Goal: Communication & Community: Answer question/provide support

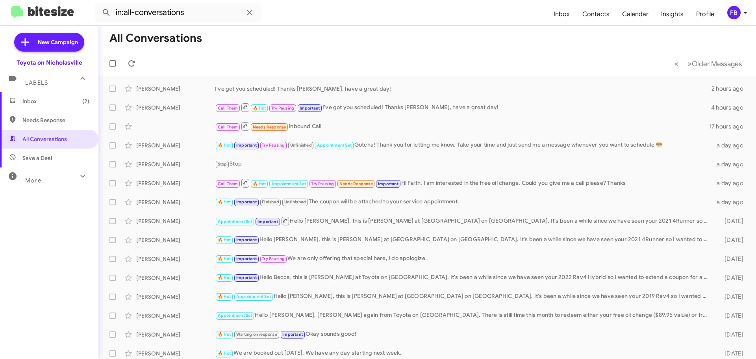
click at [46, 100] on span "Inbox (2)" at bounding box center [55, 101] width 67 height 8
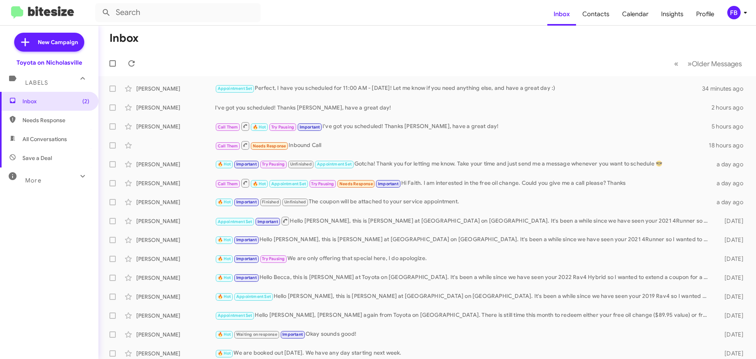
click at [52, 137] on span "All Conversations" at bounding box center [44, 139] width 44 height 8
type input "in:all-conversations"
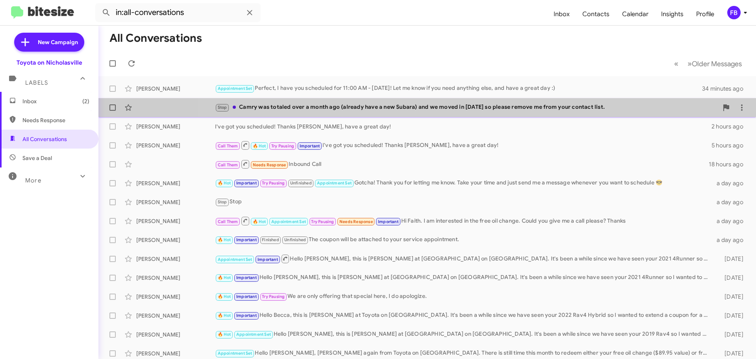
click at [452, 109] on div "Stop Camry was totaled over a month ago (already have a new Subara) and we move…" at bounding box center [466, 107] width 503 height 9
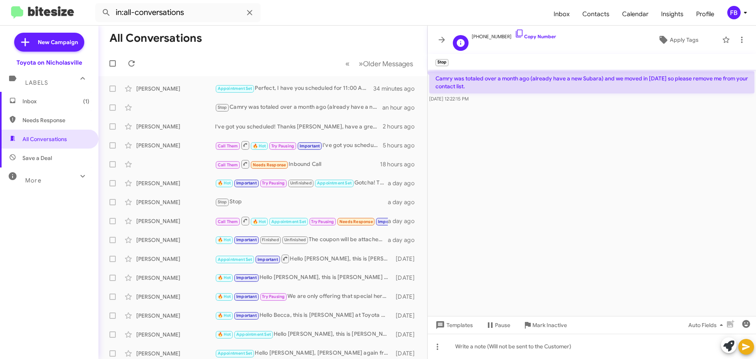
click at [486, 34] on span "[PHONE_NUMBER] Copy Number" at bounding box center [514, 35] width 84 height 12
copy span "15028274925"
click at [55, 42] on span "New Campaign" at bounding box center [58, 42] width 40 height 8
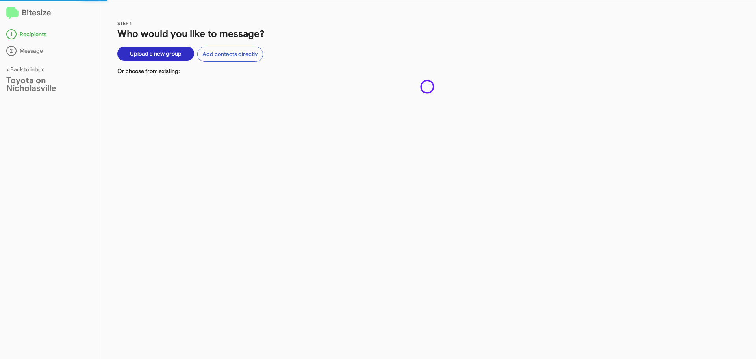
click at [167, 52] on span "Upload a new group" at bounding box center [156, 53] width 52 height 14
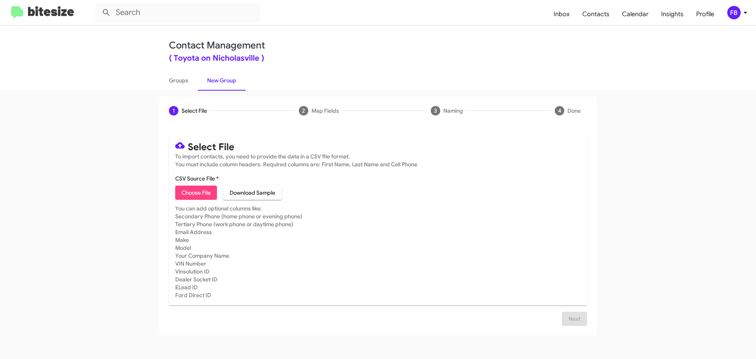
click at [207, 191] on span "Choose File" at bounding box center [195, 192] width 29 height 14
type input "LIME GREEN TLE PART 1 9"
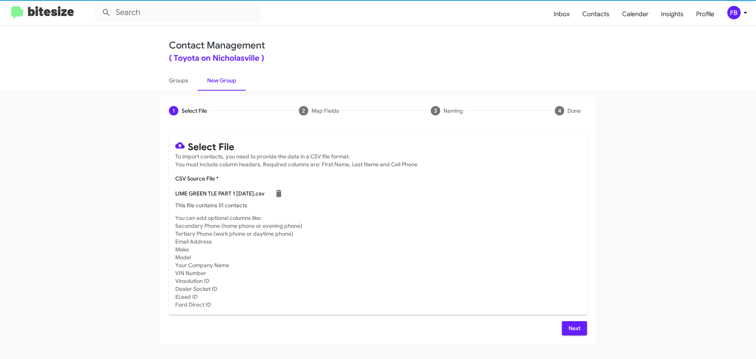
click at [577, 325] on span "Next" at bounding box center [574, 328] width 13 height 14
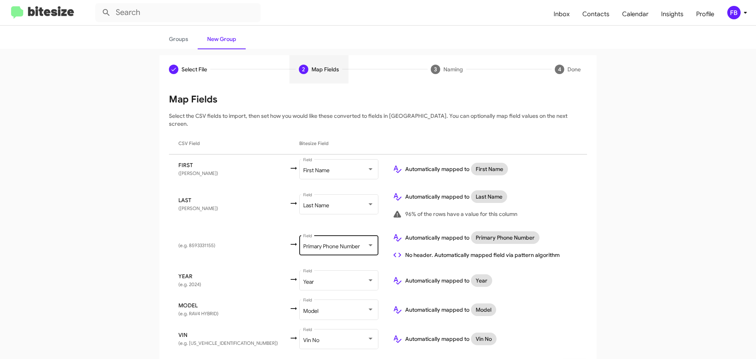
scroll to position [58, 0]
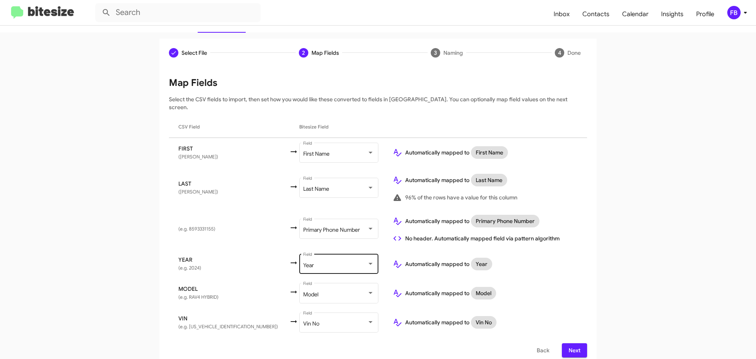
click at [310, 261] on div "Year Field" at bounding box center [338, 263] width 71 height 22
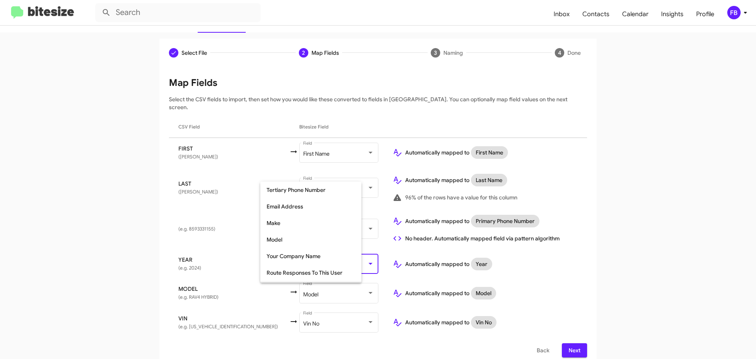
scroll to position [99, 0]
click at [305, 240] on span "Make" at bounding box center [310, 239] width 89 height 17
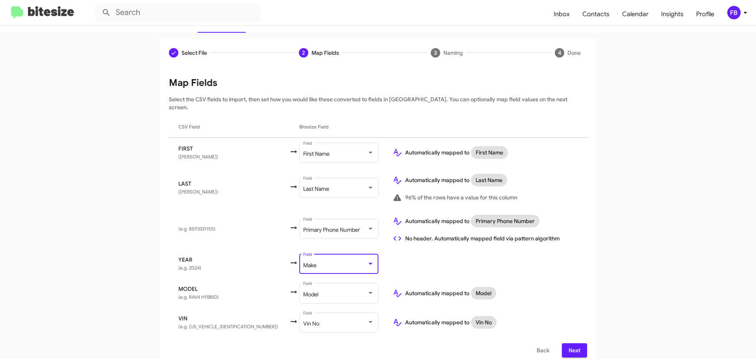
click at [574, 343] on span "Next" at bounding box center [574, 350] width 13 height 14
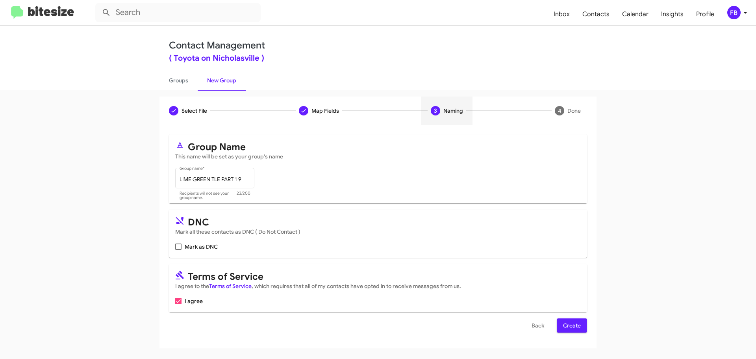
scroll to position [0, 0]
click at [571, 326] on span "Create" at bounding box center [572, 325] width 18 height 14
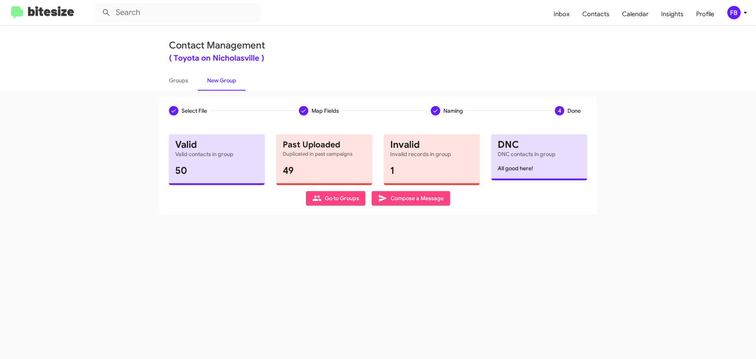
click at [406, 197] on span "Compose a Message" at bounding box center [411, 198] width 66 height 14
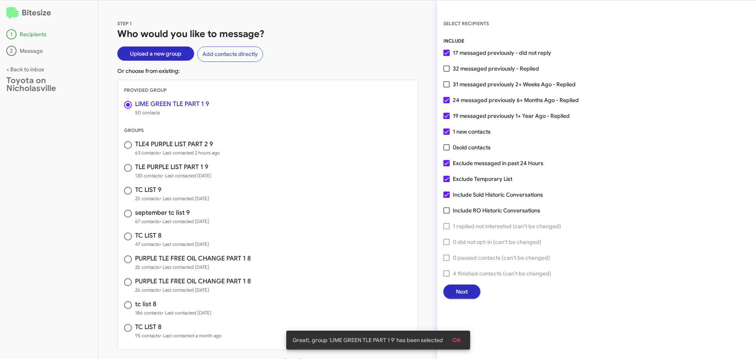
click at [448, 193] on span at bounding box center [446, 194] width 6 height 6
click at [446, 198] on input "Include Sold Historic Conversations" at bounding box center [446, 198] width 0 height 0
checkbox input "false"
click at [446, 178] on span at bounding box center [446, 179] width 6 height 6
click at [446, 182] on input "Exclude Temporary List" at bounding box center [446, 182] width 0 height 0
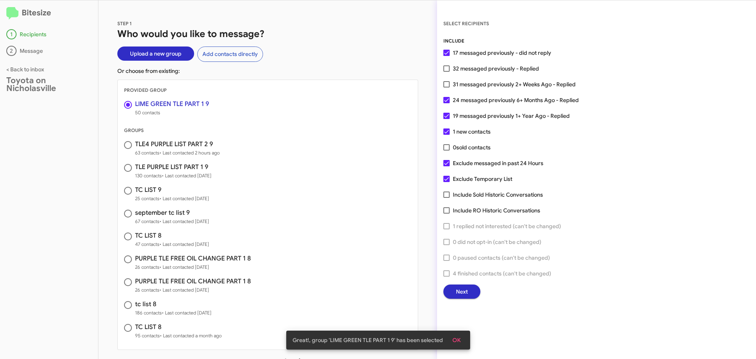
checkbox input "false"
click at [464, 290] on span "Next" at bounding box center [462, 291] width 12 height 14
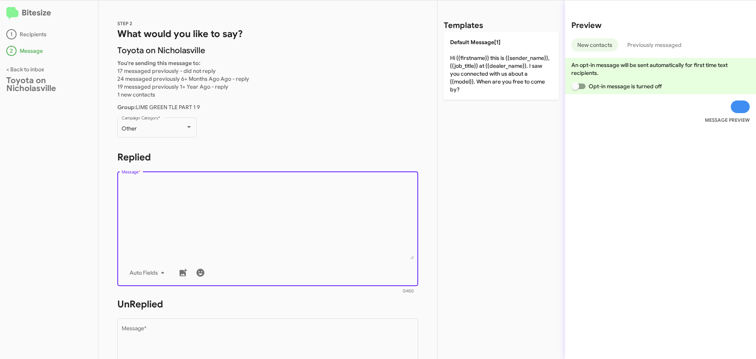
click at [243, 203] on textarea "Message *" at bounding box center [268, 219] width 292 height 80
paste textarea "Hello {{firstname}}, this is Faith with Toyota on Nicholasville. Looks like it'…"
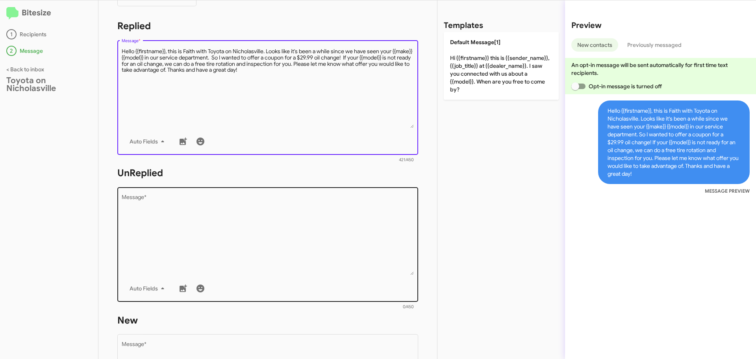
type textarea "Hello {{firstname}}, this is Faith with Toyota on Nicholasville. Looks like it'…"
click at [187, 235] on textarea "Message *" at bounding box center [268, 234] width 292 height 80
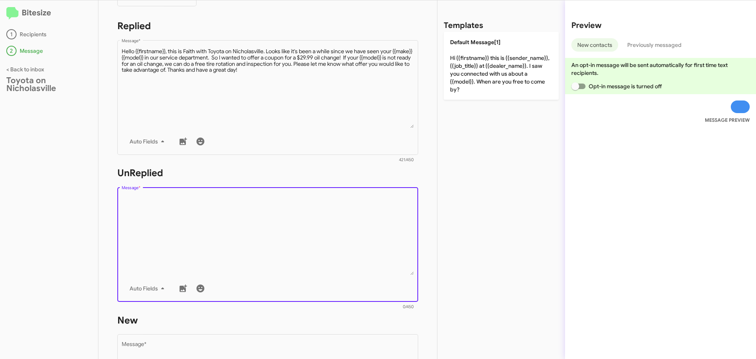
paste textarea "Hello {{firstname}}, this is Faith with Toyota on Nicholasville. Looks like it'…"
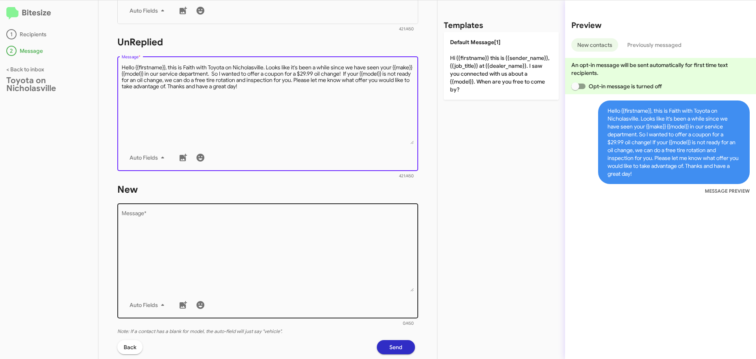
scroll to position [263, 0]
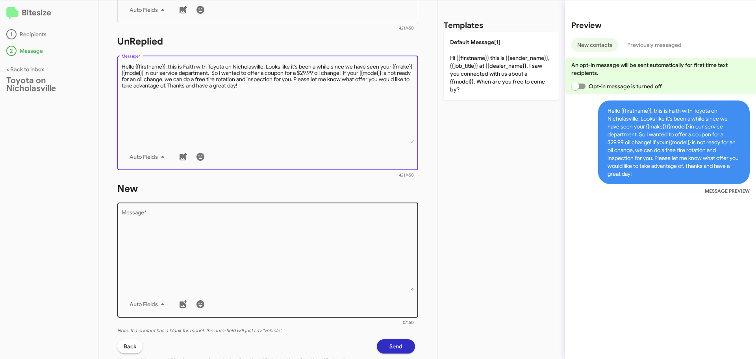
type textarea "Hello {{firstname}}, this is Faith with Toyota on Nicholasville. Looks like it'…"
click at [200, 218] on textarea "Message *" at bounding box center [268, 250] width 292 height 80
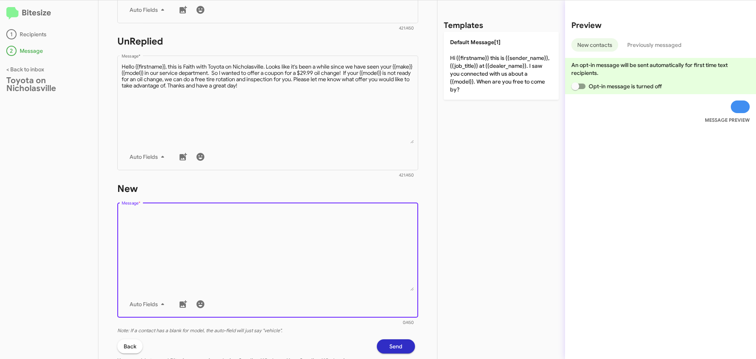
paste textarea "Hello {{firstname}}, this is Faith with Toyota on Nicholasville. Looks like it'…"
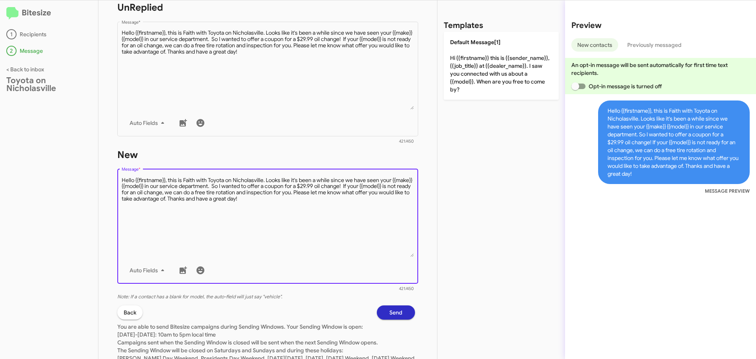
scroll to position [339, 0]
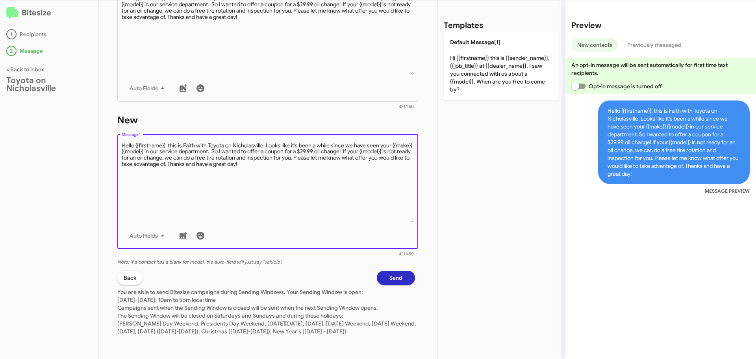
type textarea "Hello {{firstname}}, this is Faith with Toyota on Nicholasville. Looks like it'…"
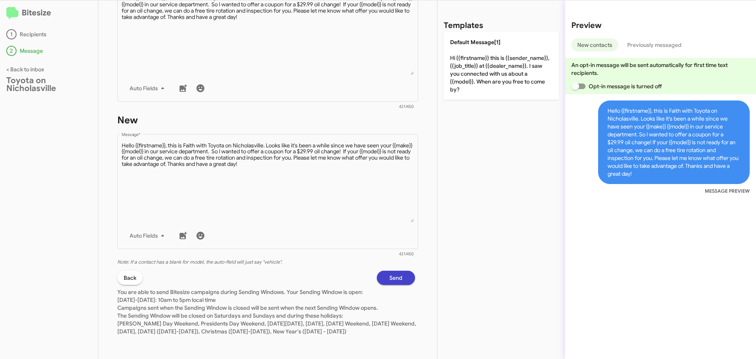
click at [380, 272] on button "Send" at bounding box center [396, 277] width 38 height 14
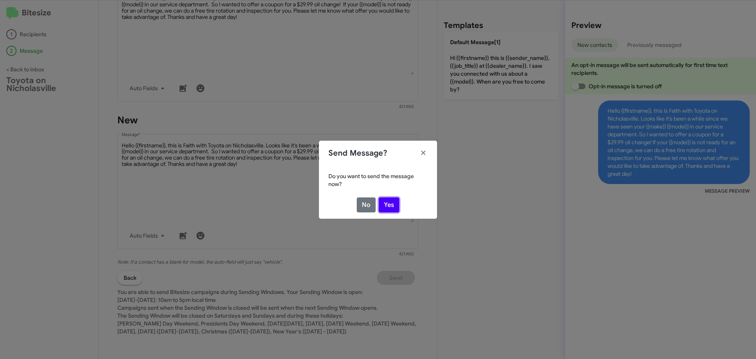
click at [389, 200] on button "Yes" at bounding box center [389, 204] width 20 height 15
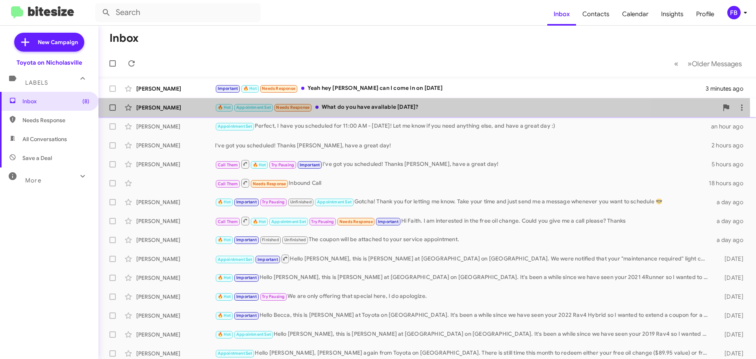
click at [350, 110] on div "🔥 Hot Appointment Set Needs Response What do you have available [DATE]?" at bounding box center [466, 107] width 503 height 9
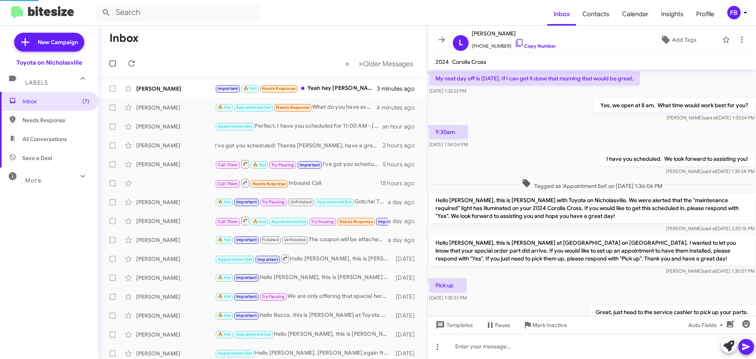
scroll to position [387, 0]
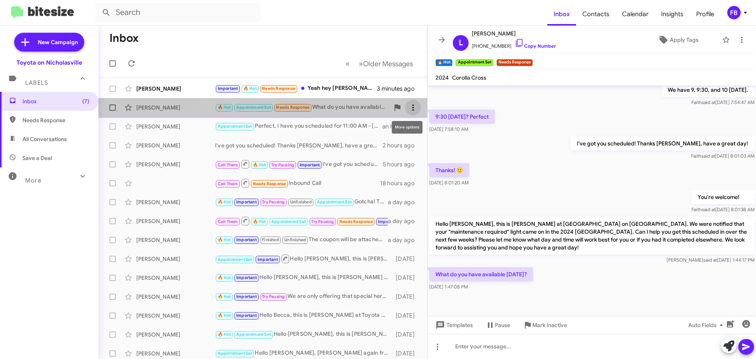
click at [408, 111] on icon at bounding box center [412, 107] width 9 height 9
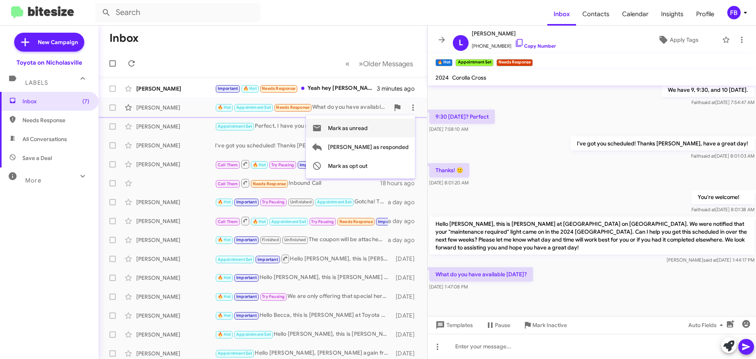
click at [368, 128] on span "Mark as unread" at bounding box center [348, 127] width 40 height 19
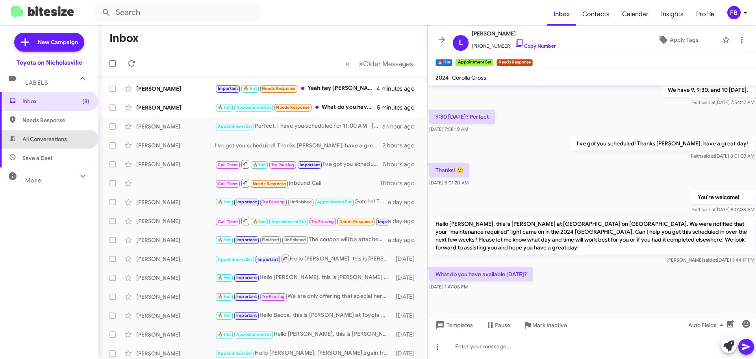
click at [51, 142] on span "All Conversations" at bounding box center [44, 139] width 44 height 8
type input "in:all-conversations"
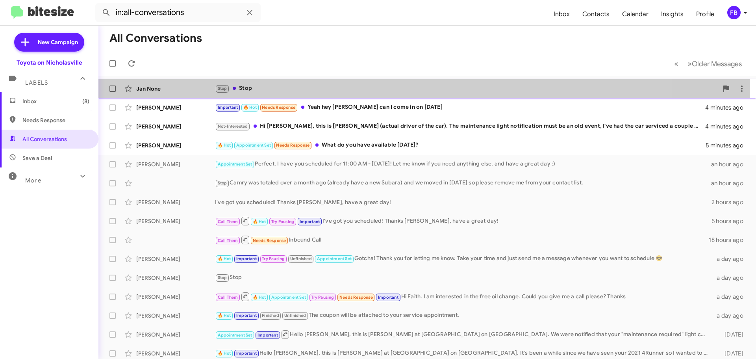
click at [261, 87] on div "Stop Stop" at bounding box center [466, 88] width 503 height 9
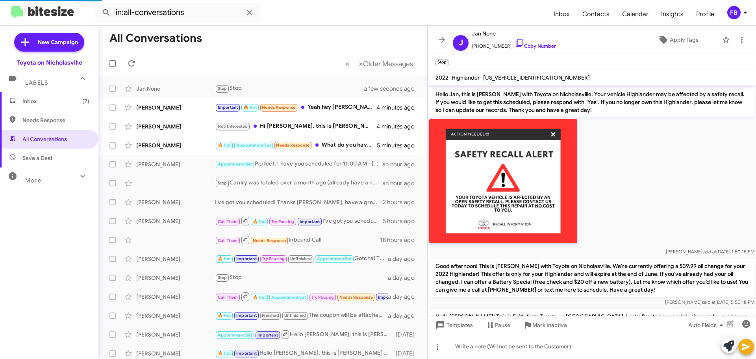
scroll to position [166, 0]
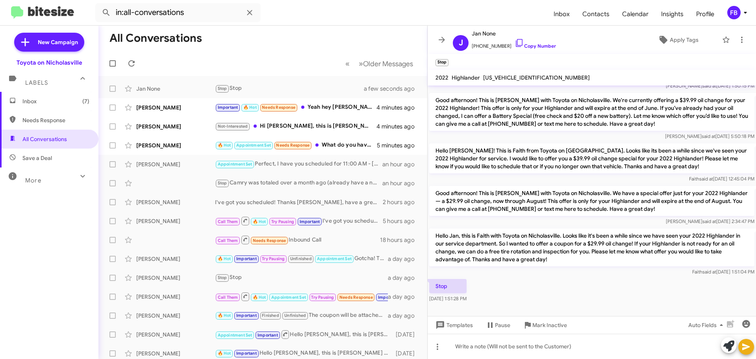
click at [494, 76] on span "[US_VEHICLE_IDENTIFICATION_NUMBER]" at bounding box center [536, 77] width 107 height 7
copy span "[US_VEHICLE_IDENTIFICATION_NUMBER]"
drag, startPoint x: 359, startPoint y: 148, endPoint x: 364, endPoint y: 147, distance: 4.7
click at [359, 148] on div "🔥 Hot Appointment Set Needs Response What do you have available [DATE]?" at bounding box center [302, 145] width 174 height 9
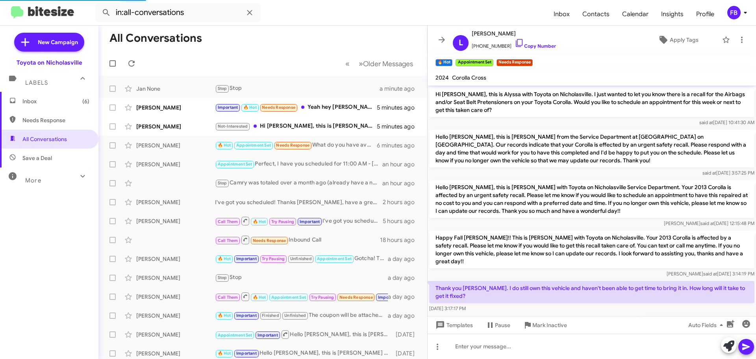
scroll to position [39, 0]
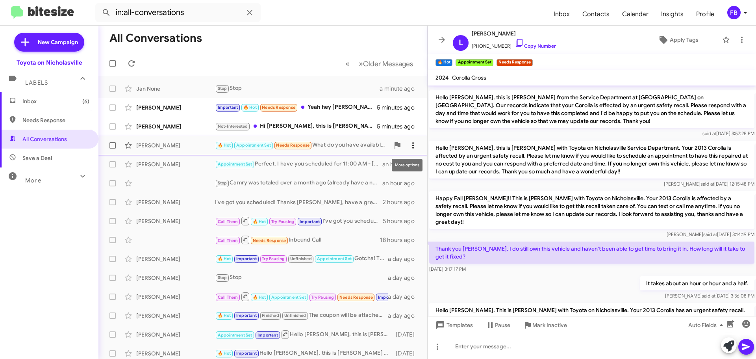
click at [412, 146] on span at bounding box center [413, 145] width 16 height 9
click at [368, 168] on span "Mark as unread" at bounding box center [348, 165] width 40 height 19
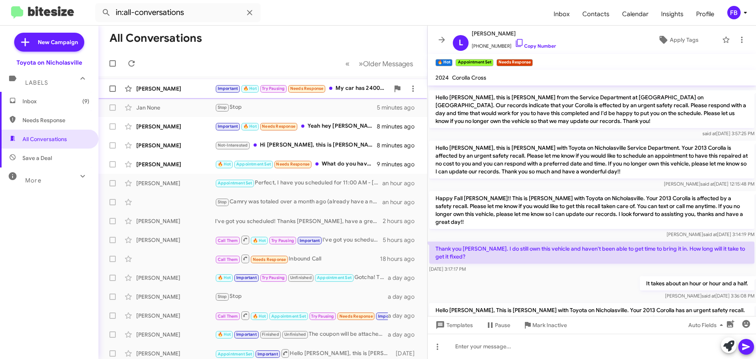
click at [340, 87] on div "Important 🔥 Hot Try Pausing Needs Response My car has 24000 miles on it. Have b…" at bounding box center [302, 88] width 174 height 9
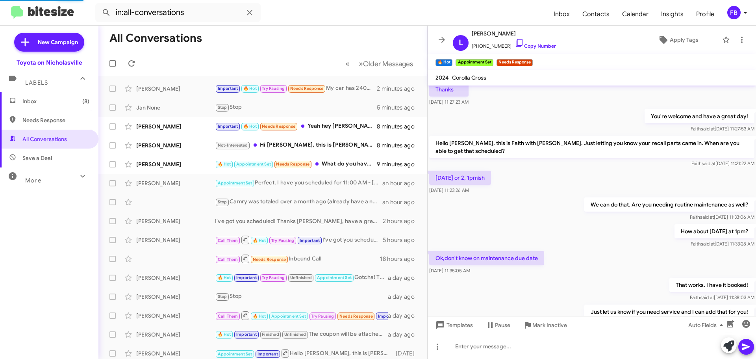
scroll to position [478, 0]
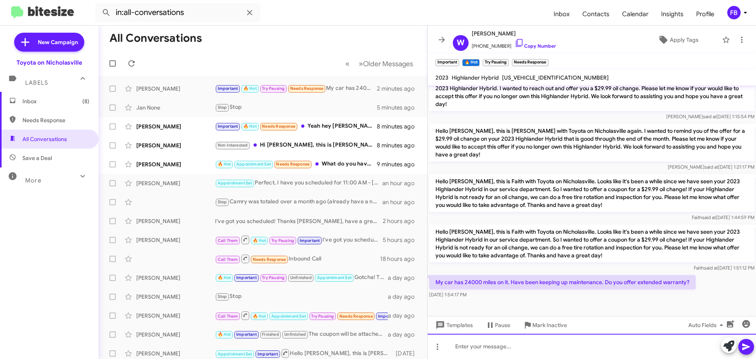
click at [480, 346] on div at bounding box center [591, 345] width 328 height 25
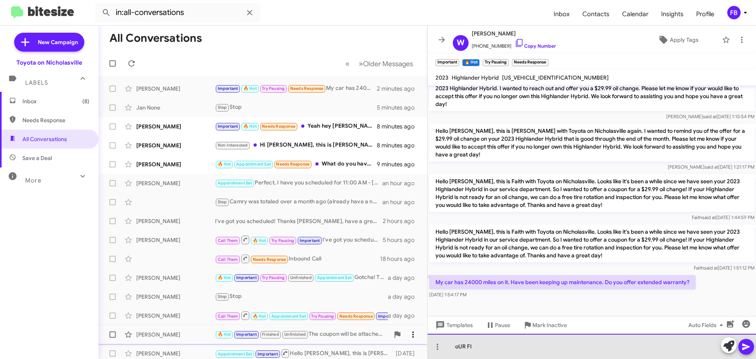
drag, startPoint x: 492, startPoint y: 344, endPoint x: 407, endPoint y: 330, distance: 85.7
click at [407, 342] on div "All Conversations « Previous » Next Older Messages [PERSON_NAME] Important 🔥 Ho…" at bounding box center [426, 192] width 657 height 333
drag, startPoint x: 560, startPoint y: 346, endPoint x: 545, endPoint y: 345, distance: 14.6
click at [545, 345] on div "Our finance department offers the ended warranties." at bounding box center [591, 345] width 328 height 25
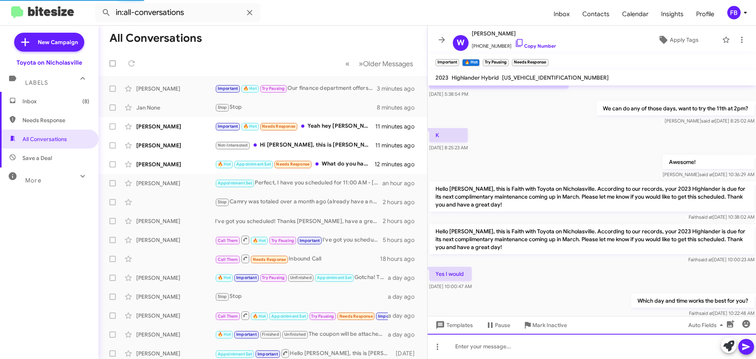
scroll to position [470, 0]
